Goal: Transaction & Acquisition: Obtain resource

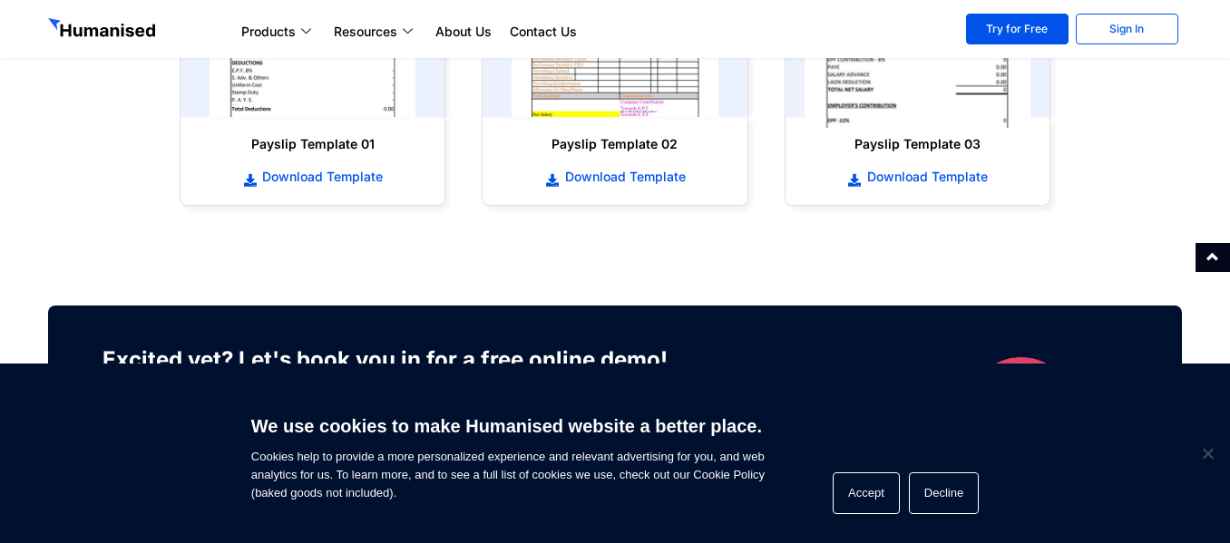
scroll to position [1179, 0]
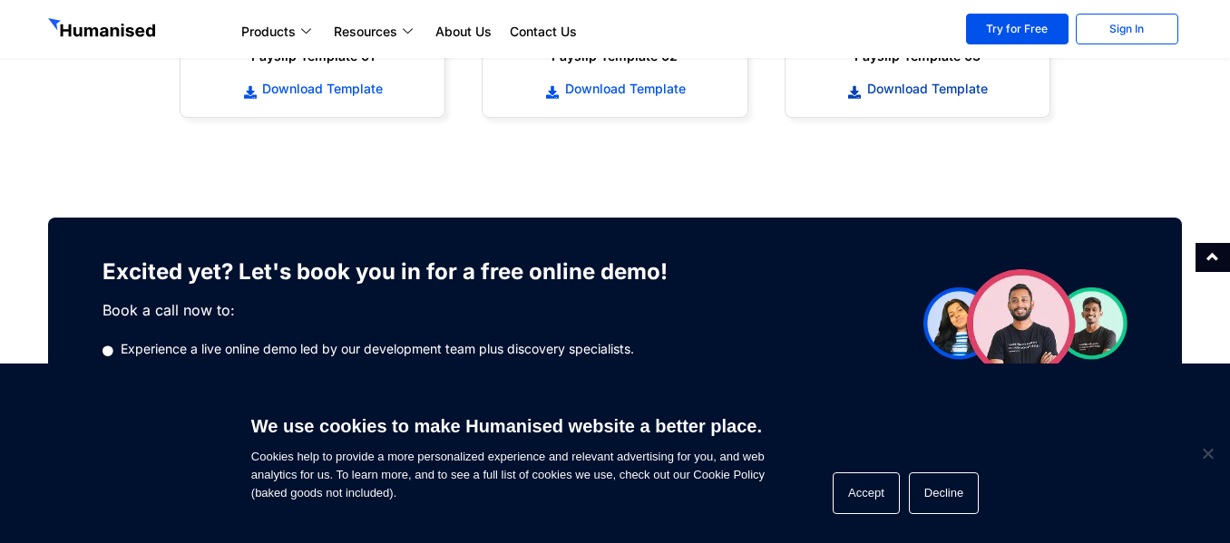
click at [909, 89] on span "Download Template" at bounding box center [924, 89] width 125 height 18
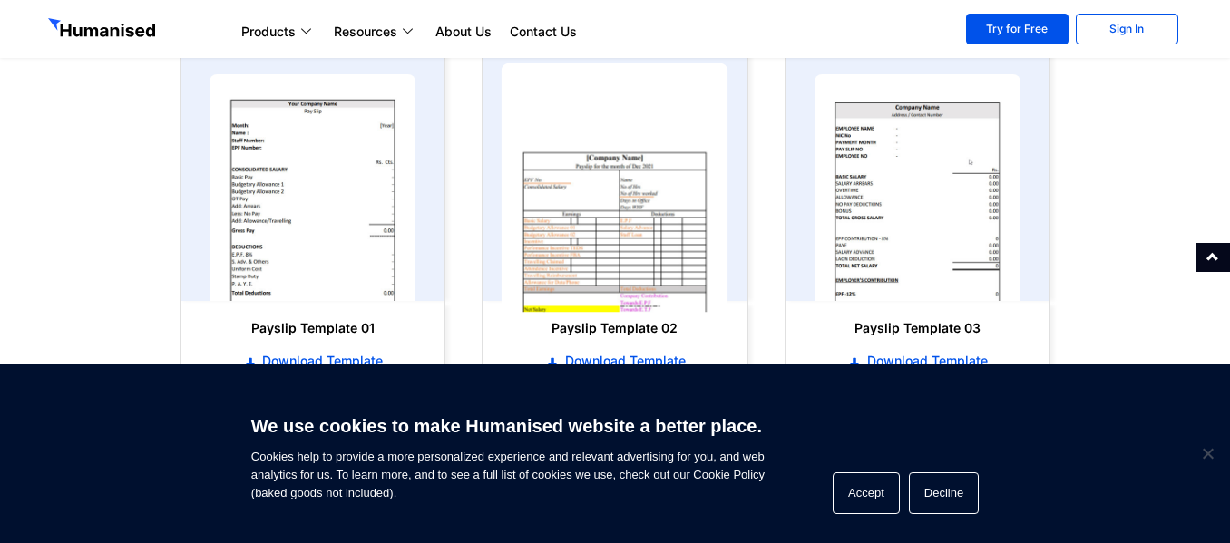
scroll to position [939, 0]
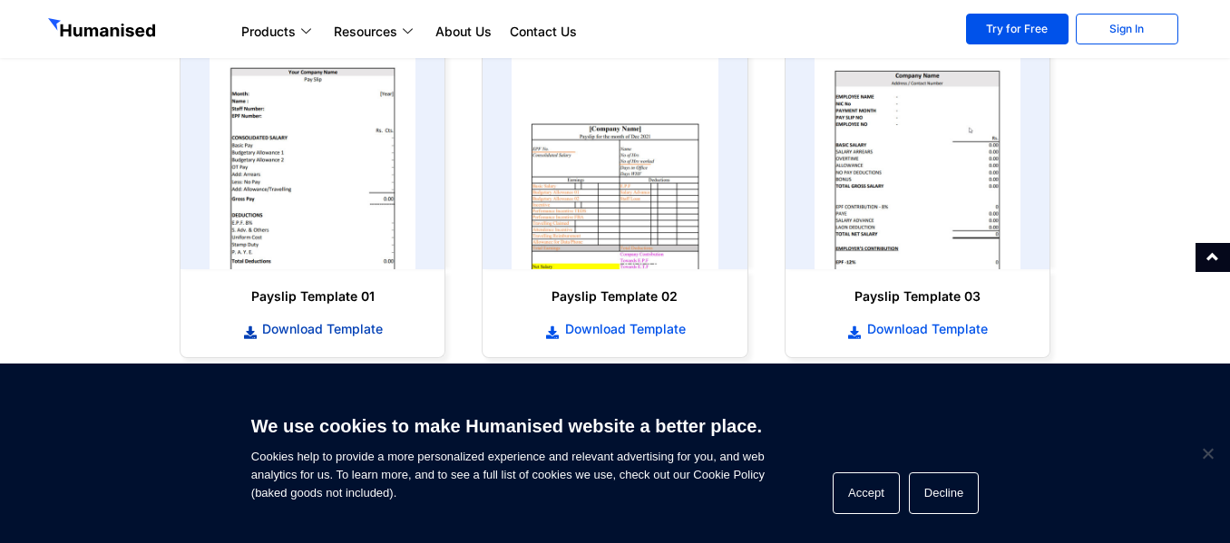
click at [292, 326] on span "Download Template" at bounding box center [320, 329] width 125 height 18
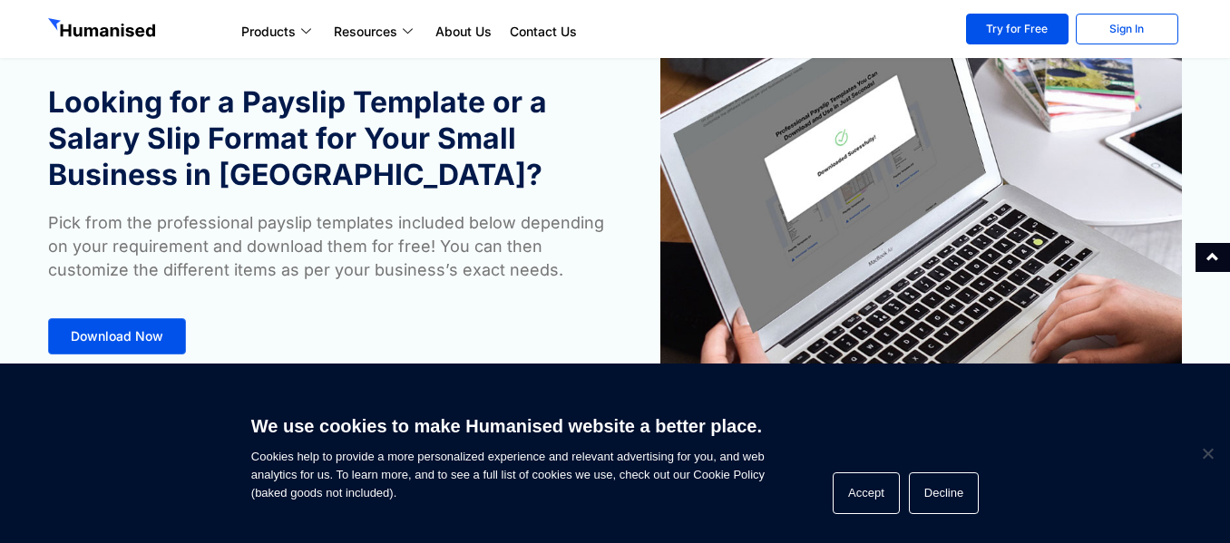
scroll to position [0, 0]
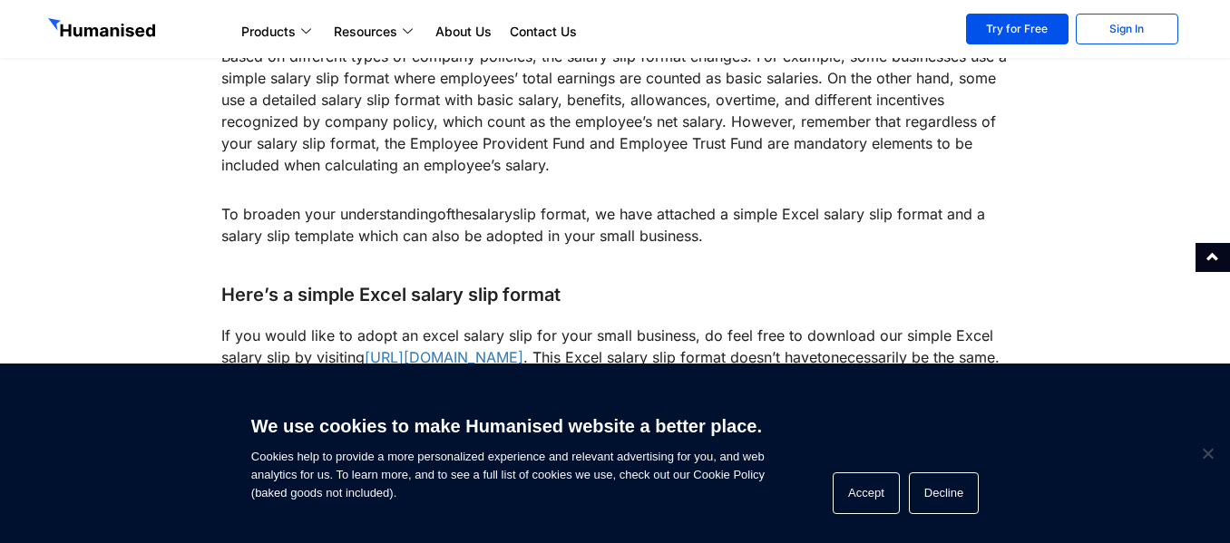
scroll to position [2267, 0]
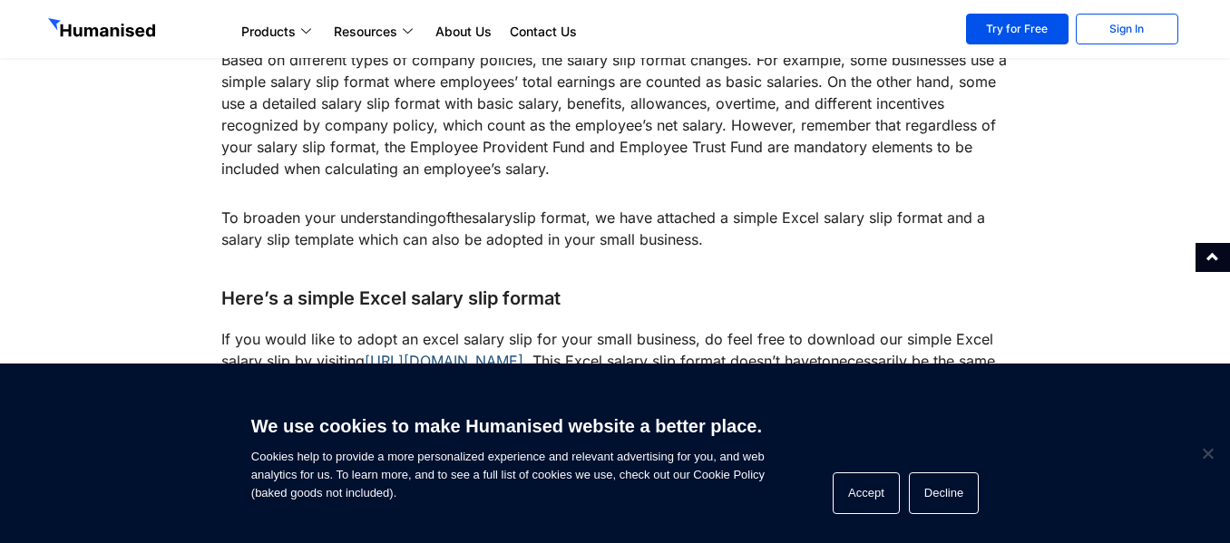
click at [523, 352] on link "https://www.gethumanised.com/payslip-template-and-salary-slip-format-in-sri-lan…" at bounding box center [444, 361] width 159 height 18
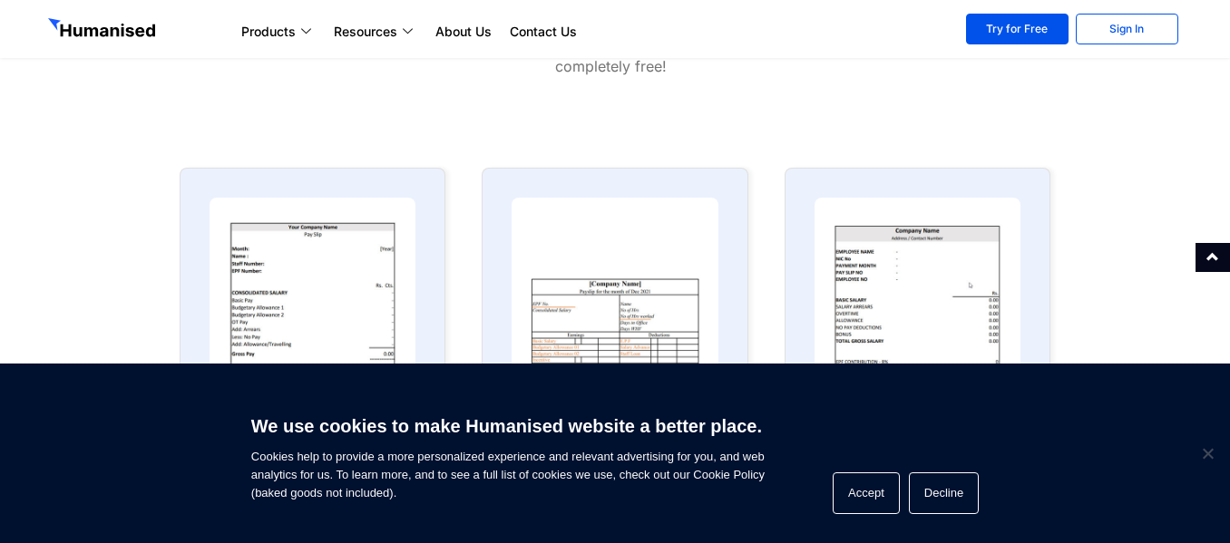
scroll to position [816, 0]
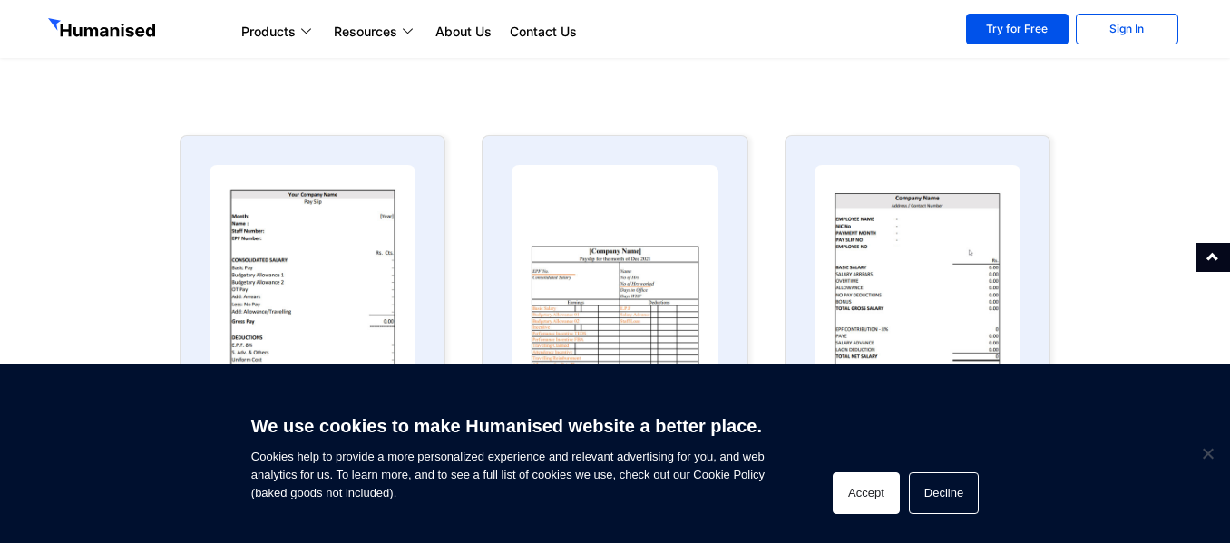
click at [887, 492] on button "Accept" at bounding box center [866, 493] width 67 height 42
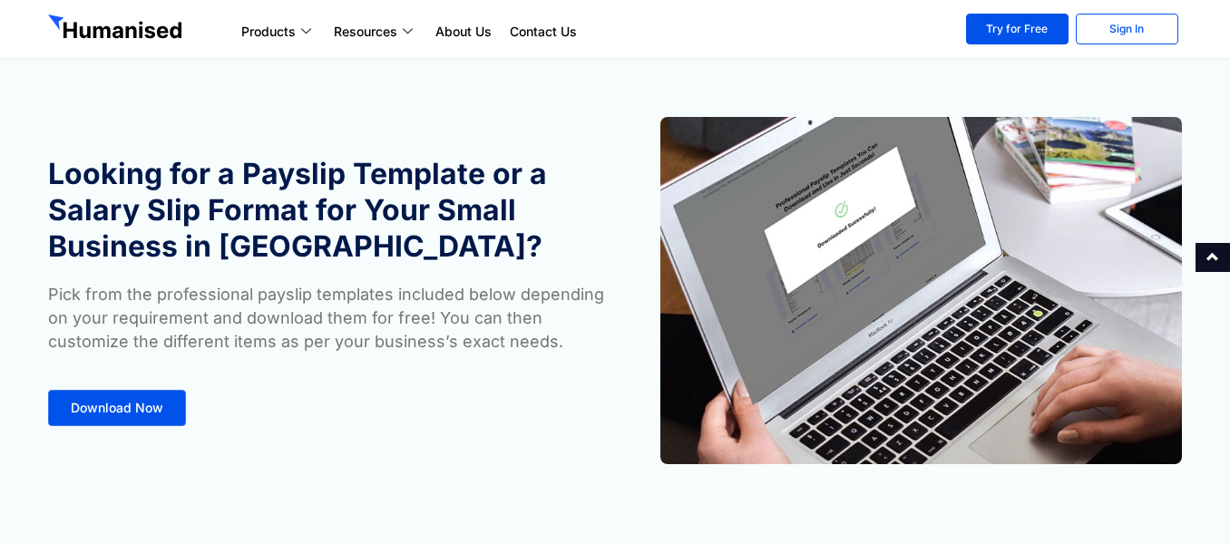
scroll to position [0, 0]
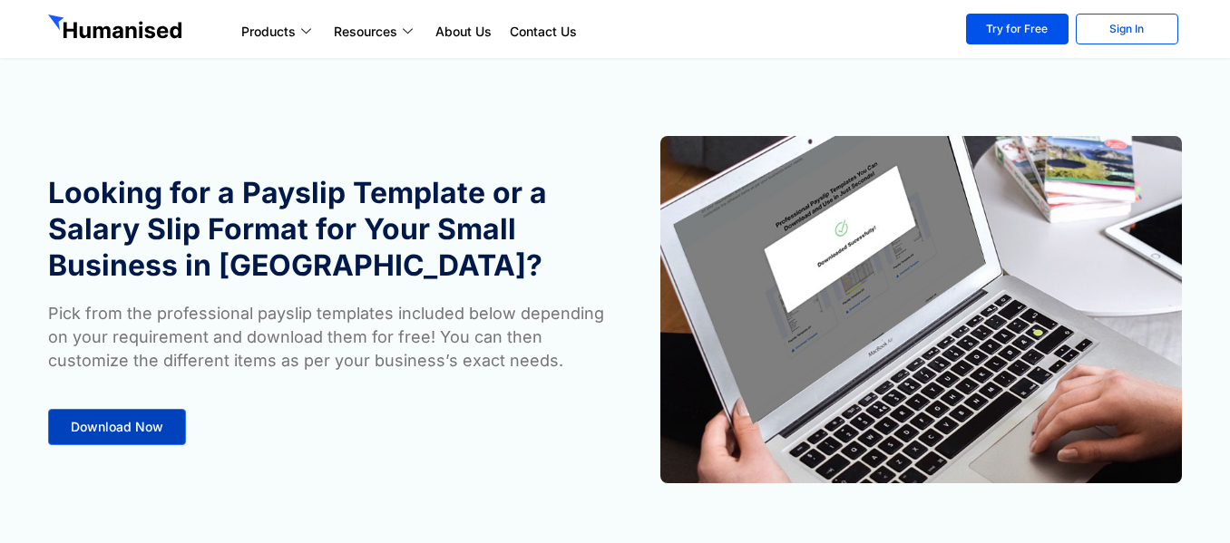
click at [147, 431] on span "Download Now" at bounding box center [117, 427] width 93 height 13
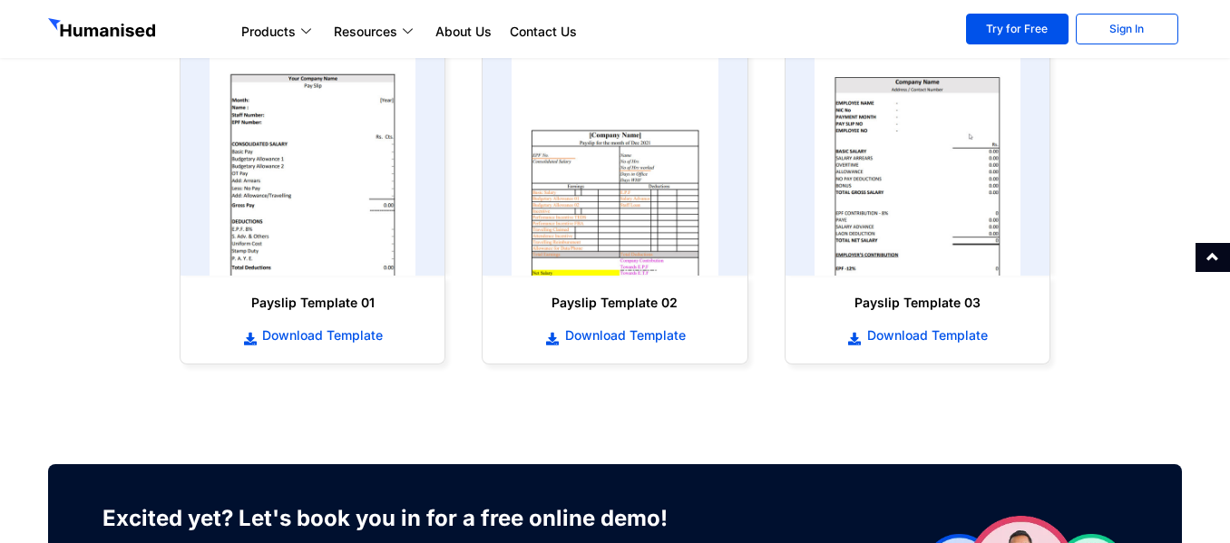
scroll to position [928, 0]
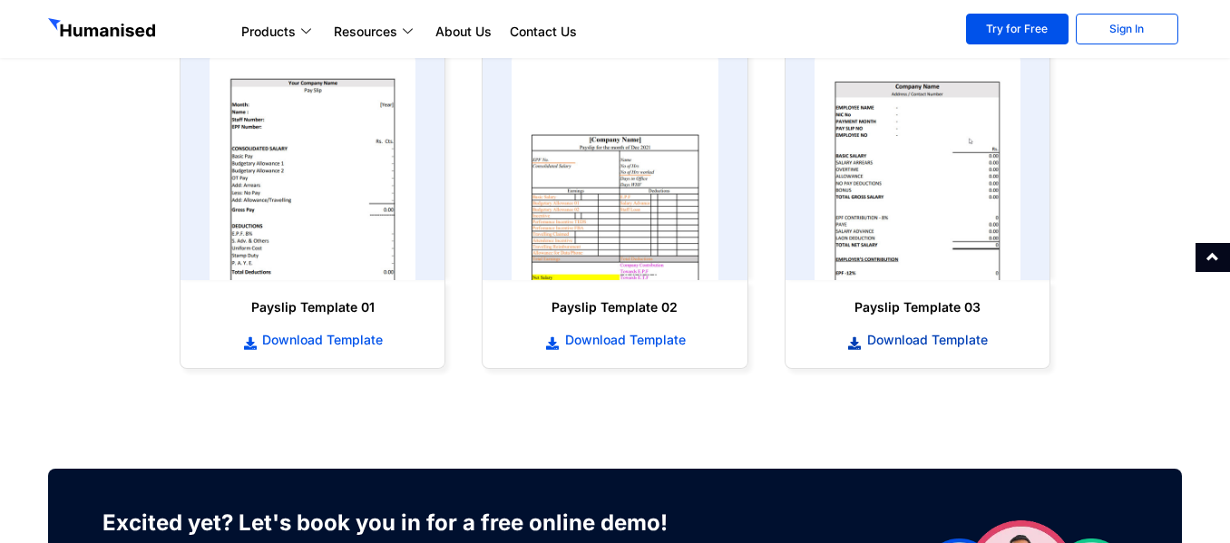
click at [933, 336] on span "Download Template" at bounding box center [924, 340] width 125 height 18
click at [660, 336] on span "Download Template" at bounding box center [622, 340] width 125 height 18
